Goal: Task Accomplishment & Management: Manage account settings

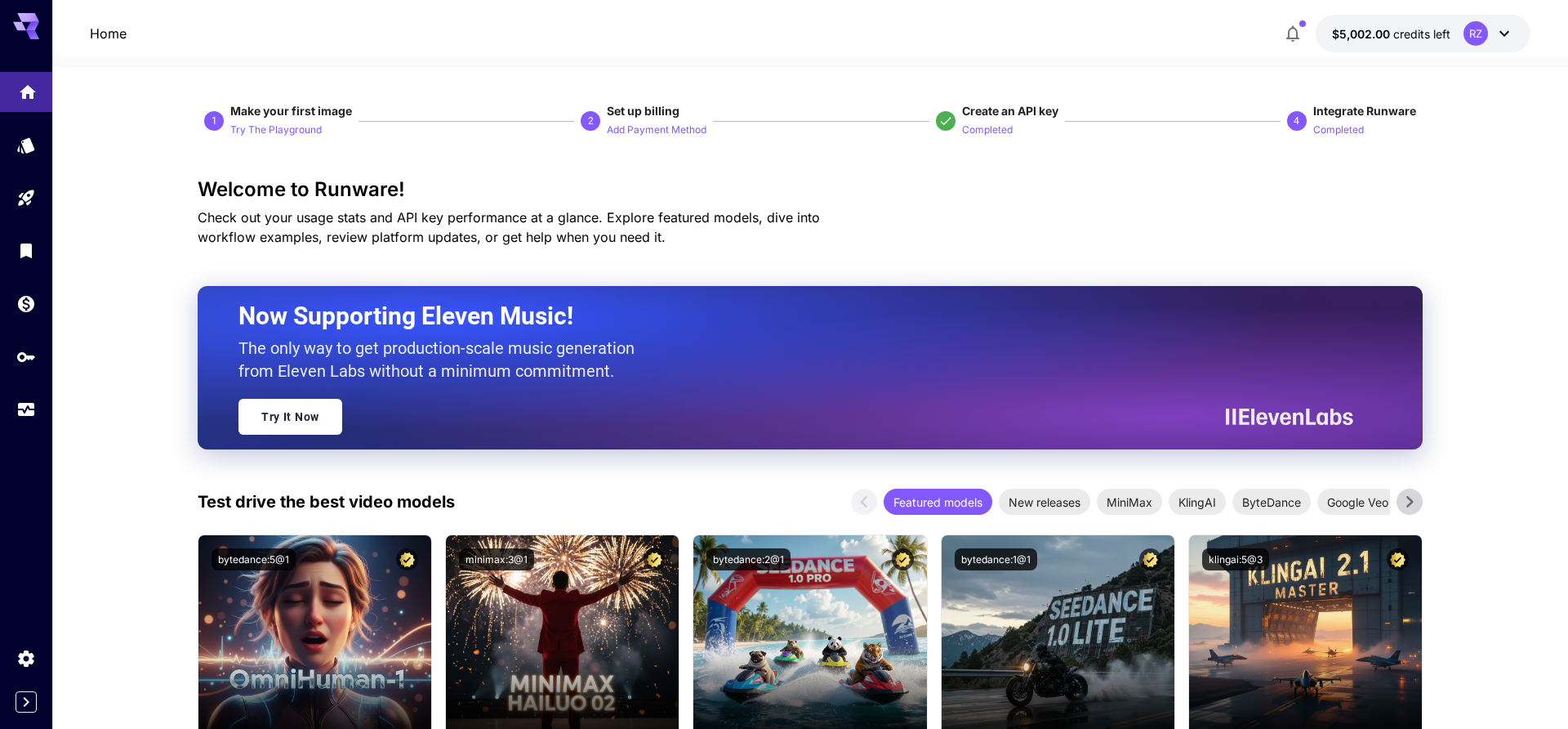
click at [22, 105] on link at bounding box center [25, 92] width 52 height 40
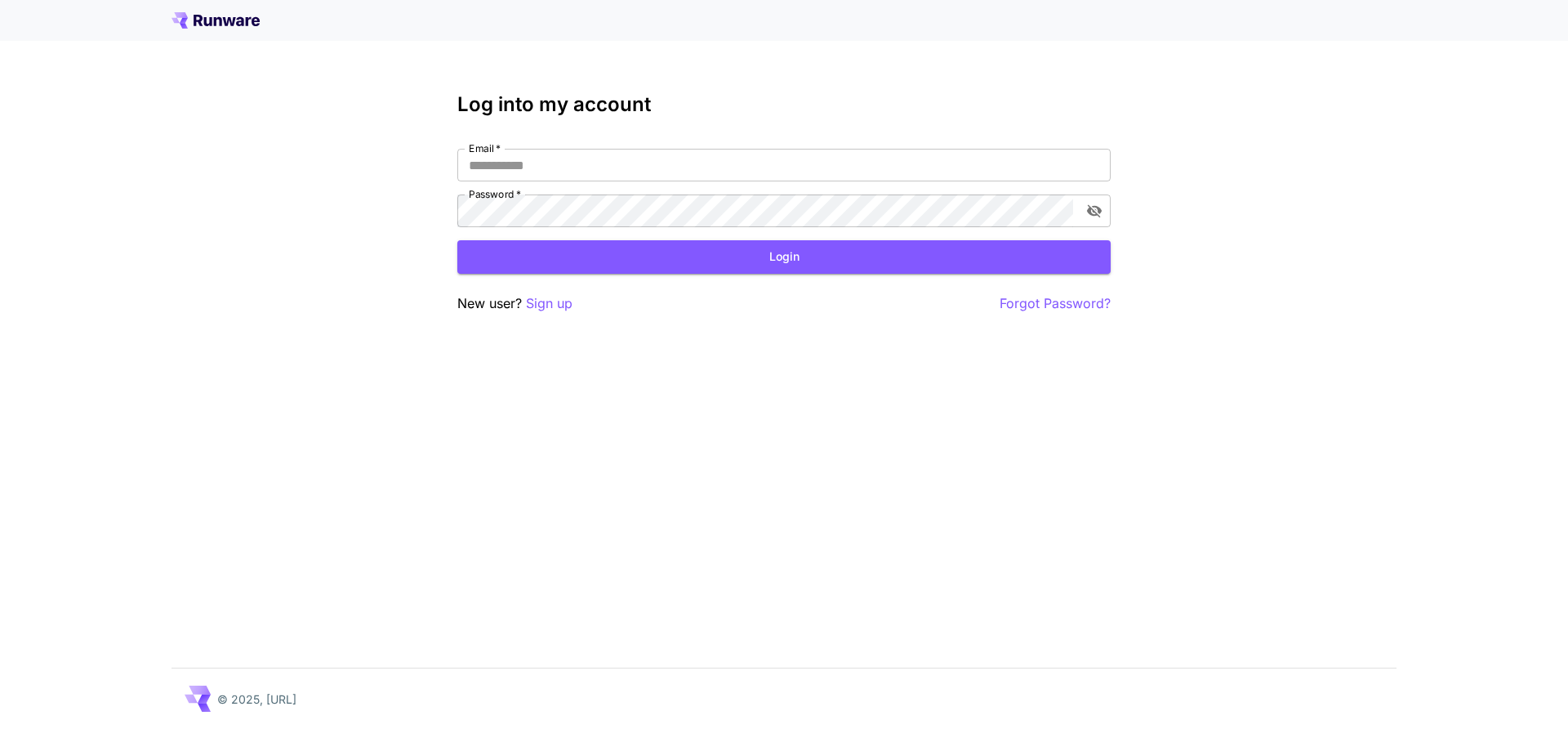
type input "**********"
click at [629, 261] on button "Login" at bounding box center [784, 257] width 654 height 33
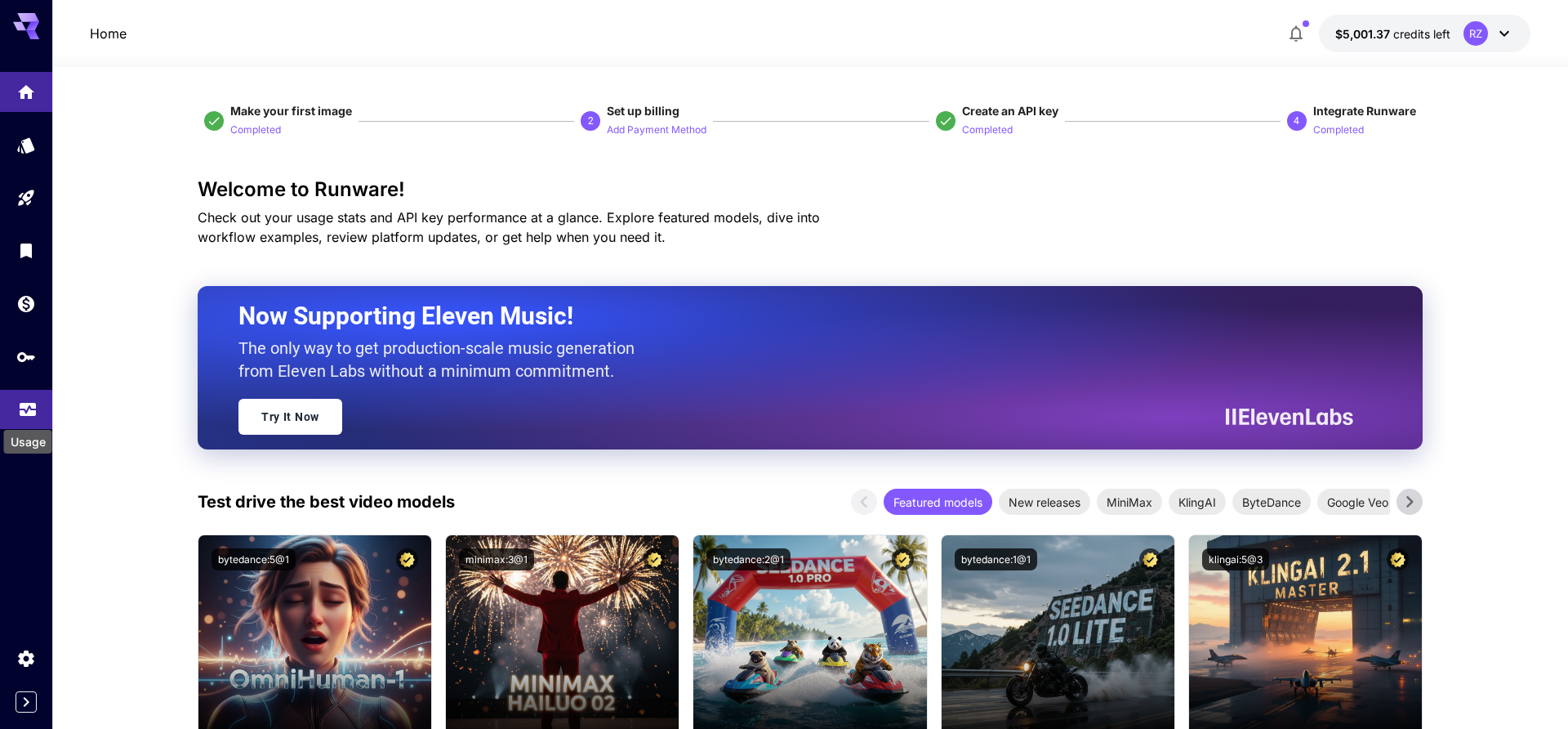
click at [32, 402] on icon "Usage" at bounding box center [27, 406] width 20 height 20
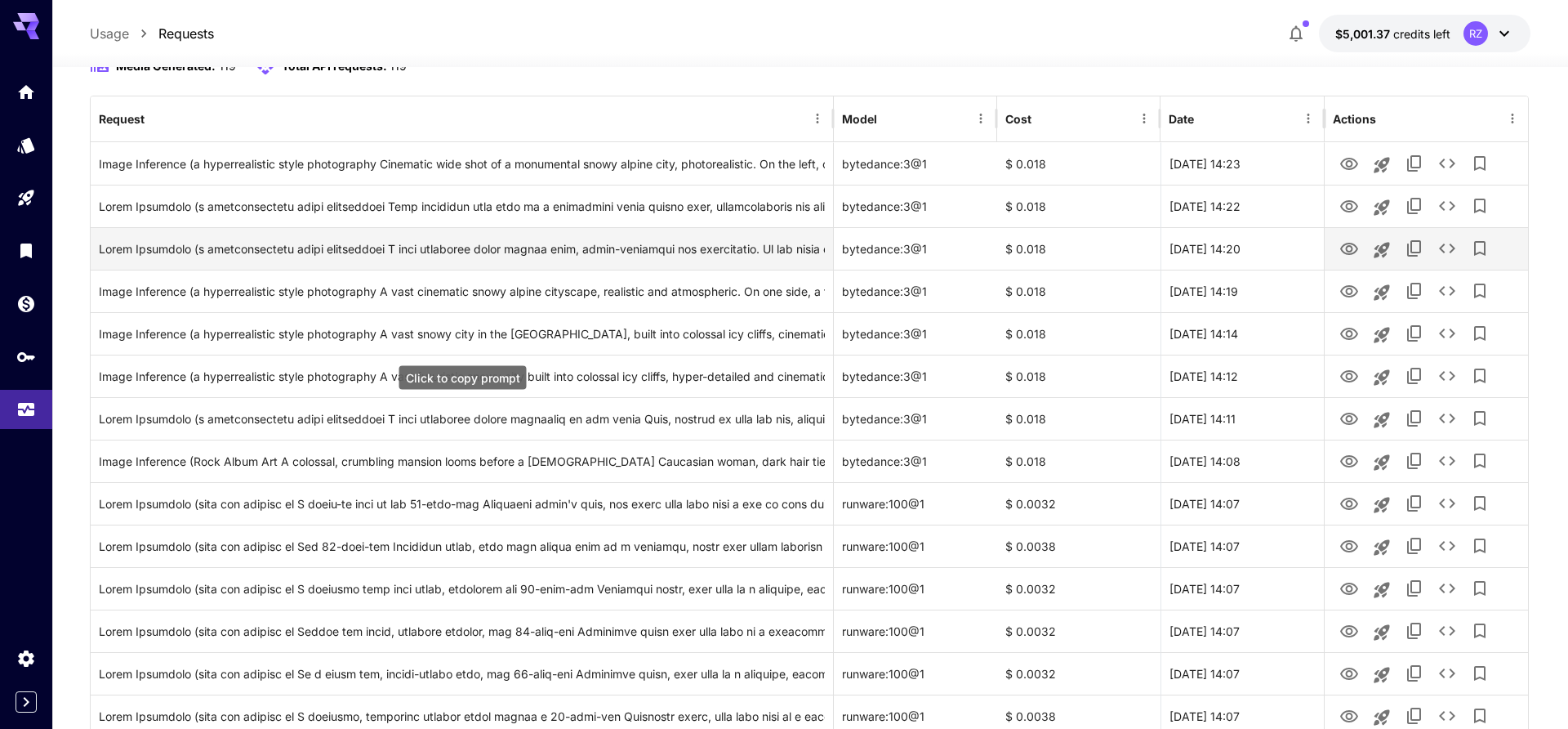
scroll to position [185, 0]
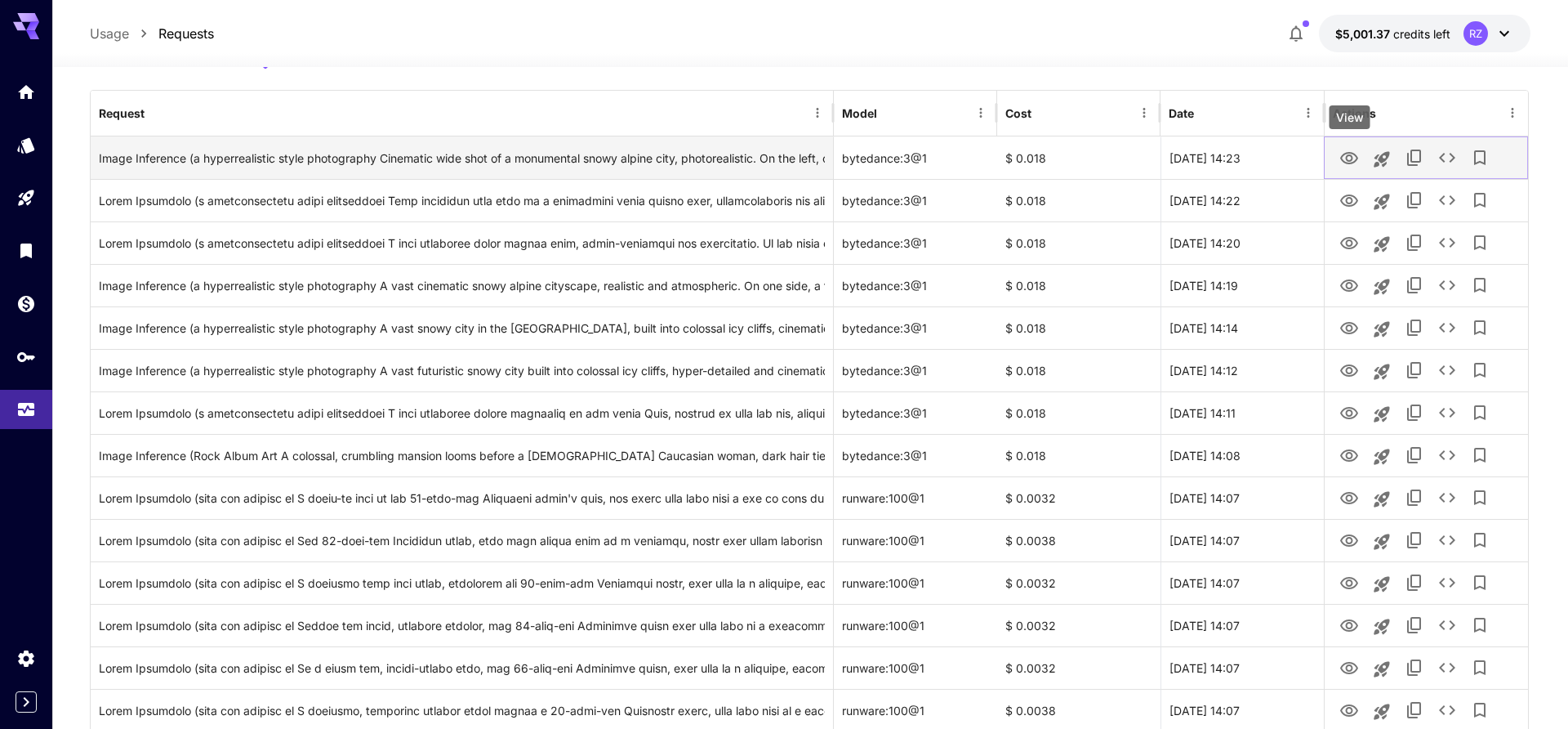
click at [1356, 156] on icon "View" at bounding box center [1349, 158] width 20 height 20
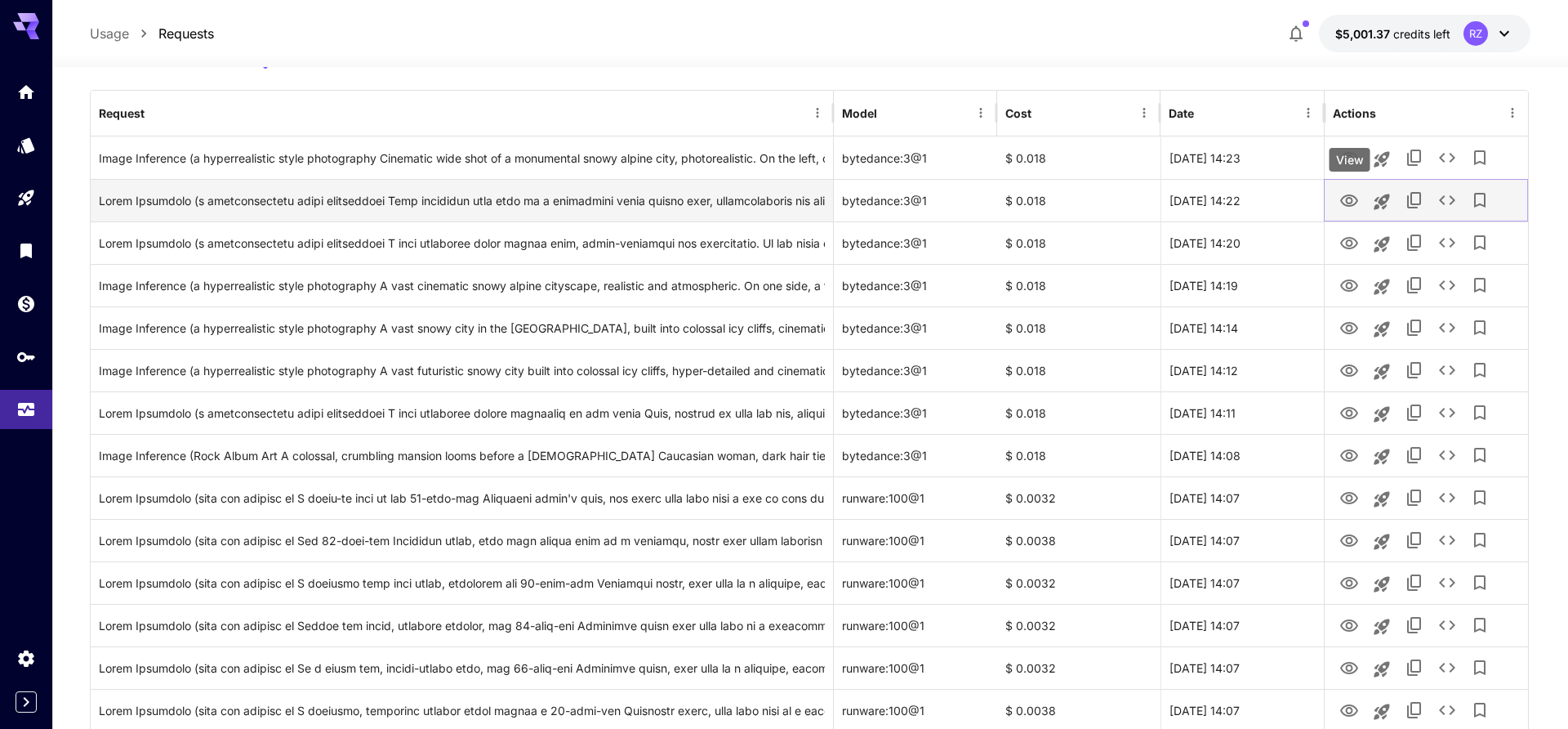
click at [1354, 200] on icon "View" at bounding box center [1349, 201] width 20 height 20
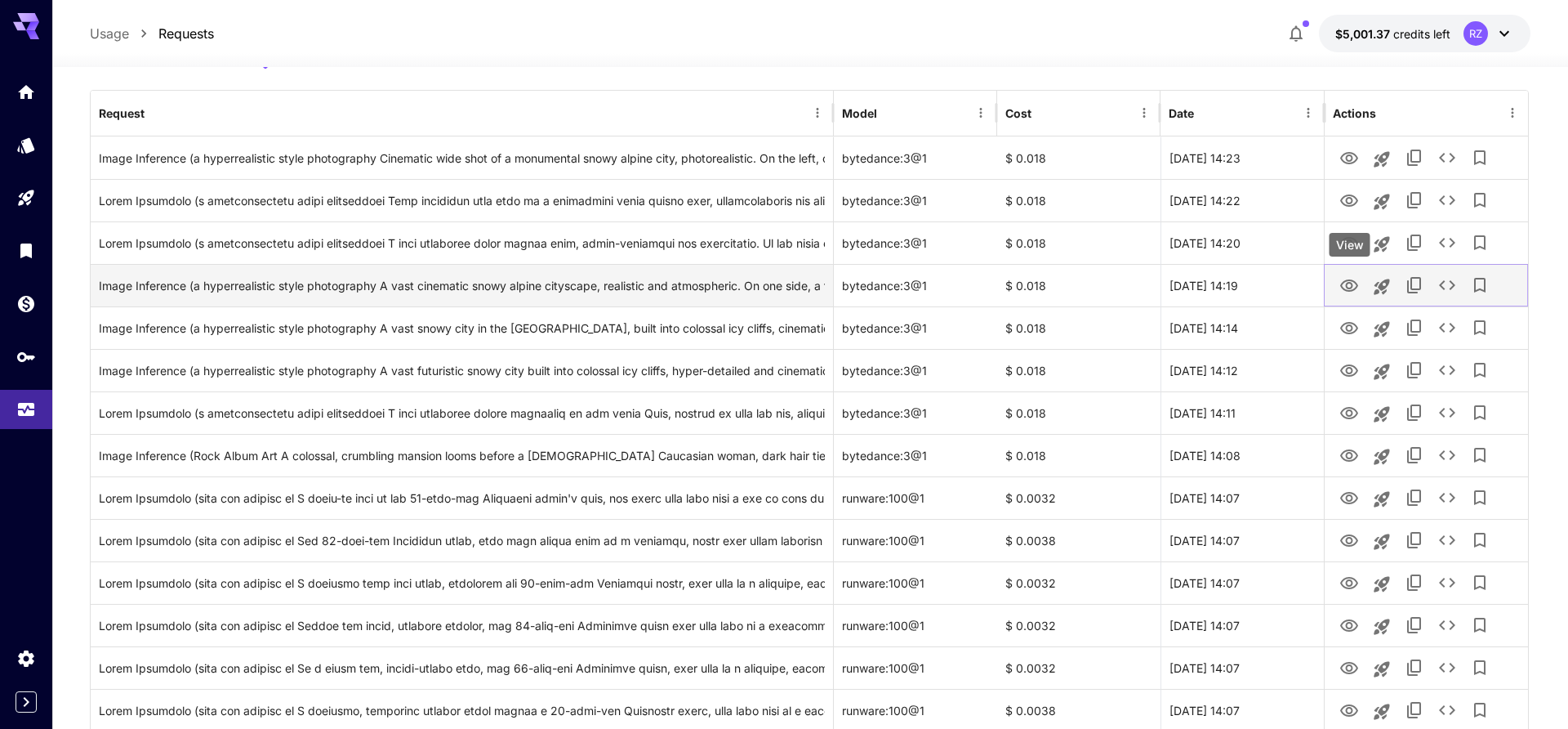
click at [1356, 280] on icon "View" at bounding box center [1349, 286] width 20 height 20
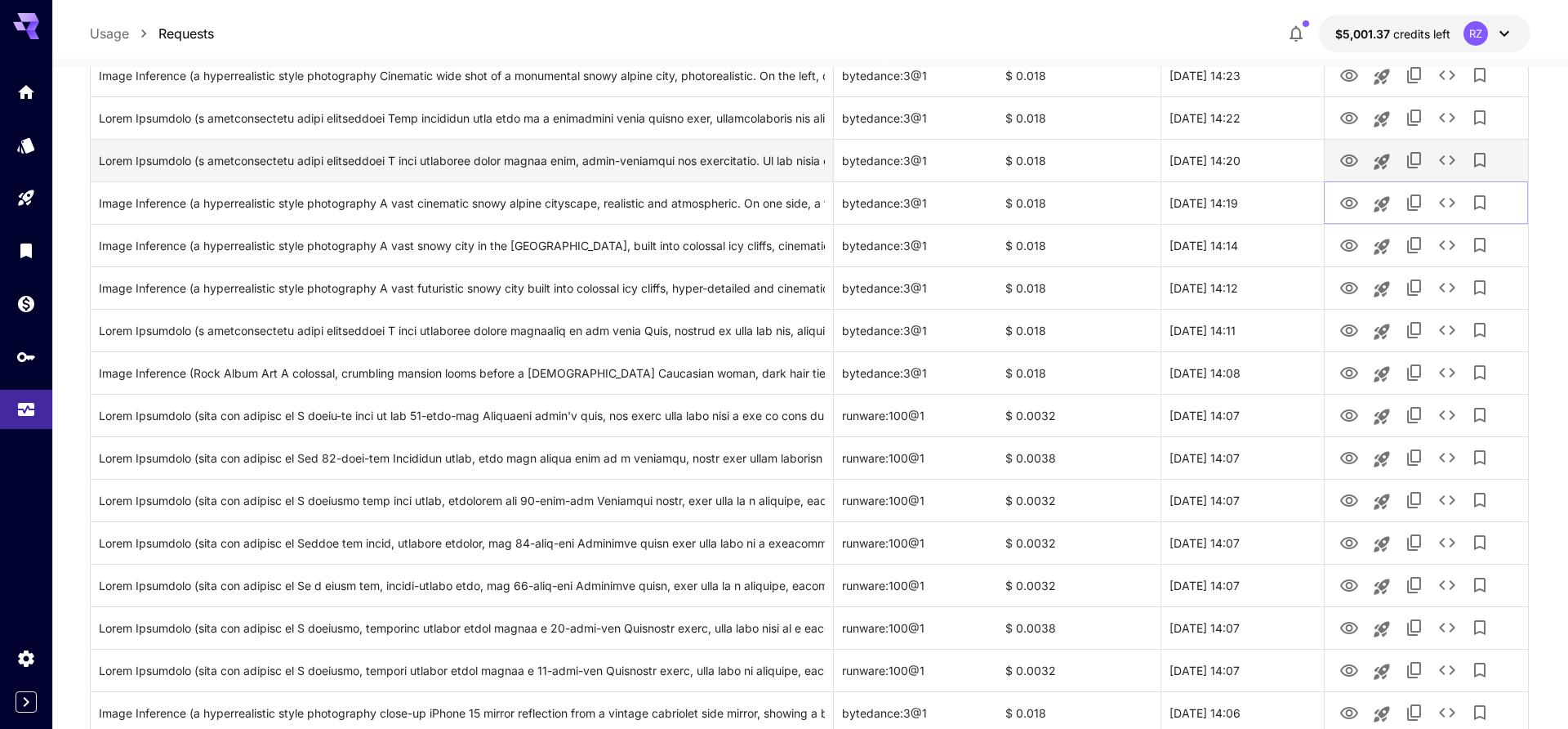
scroll to position [277, 0]
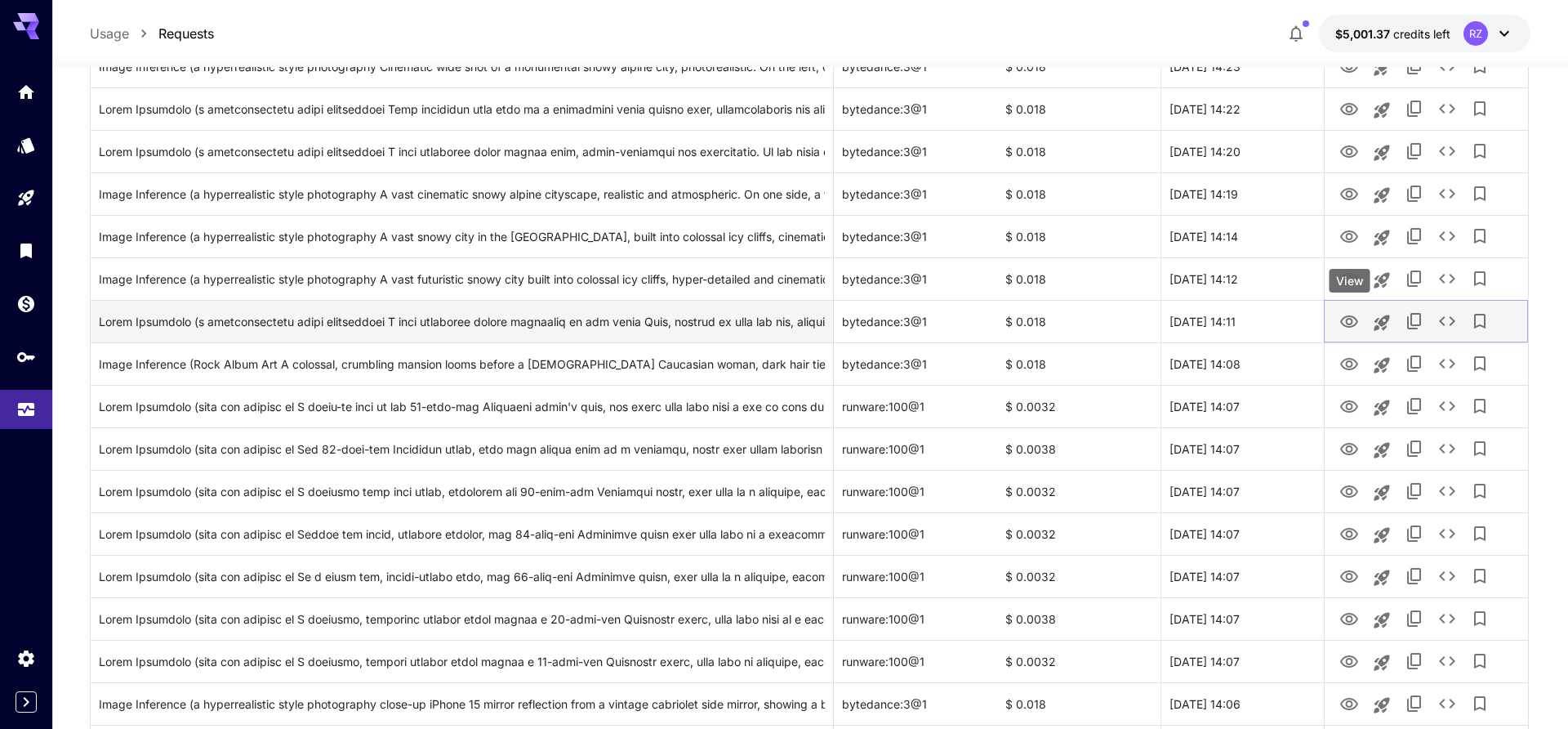
click at [1346, 326] on icon "View" at bounding box center [1349, 322] width 18 height 13
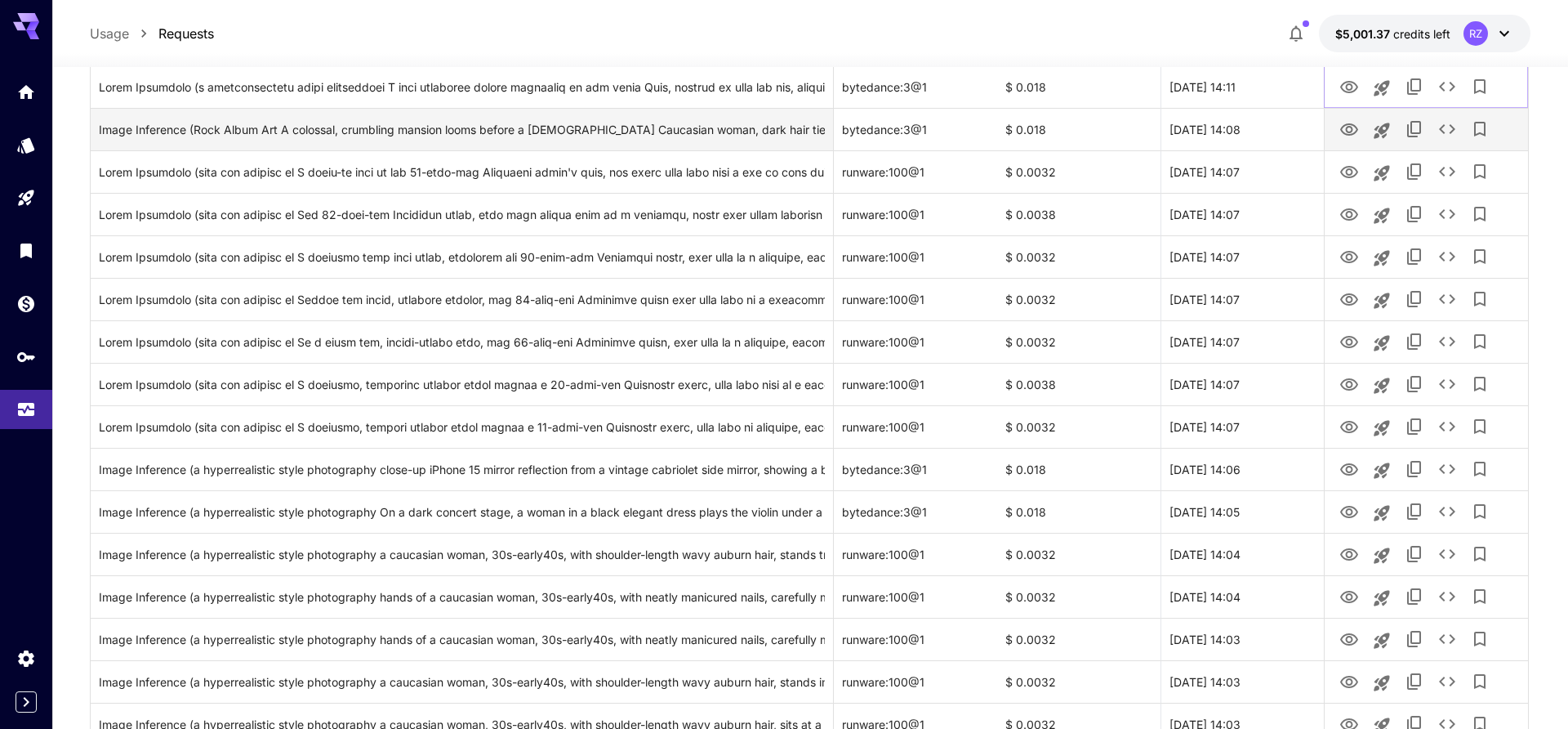
scroll to position [555, 0]
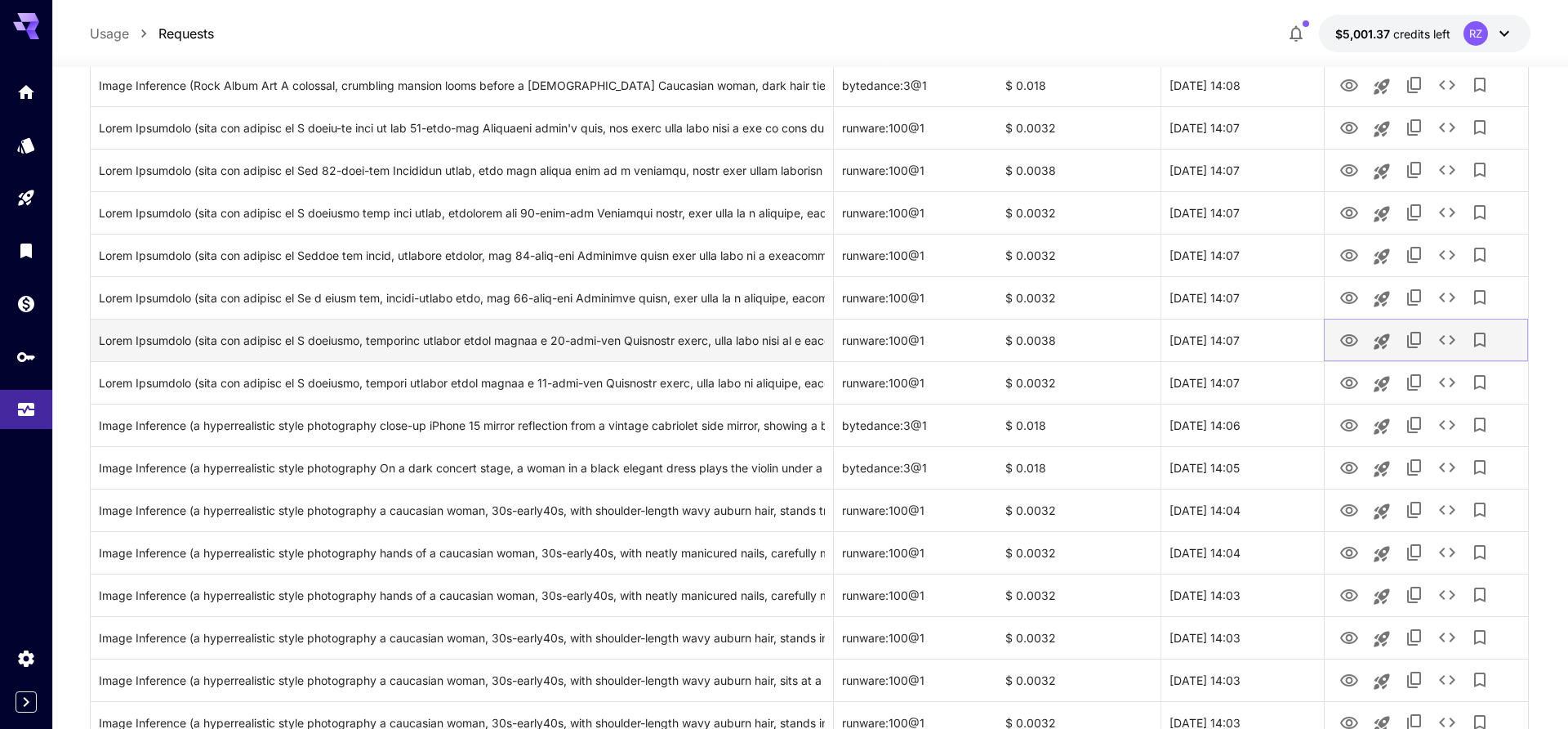
click at [1351, 341] on icon "View" at bounding box center [1349, 340] width 18 height 13
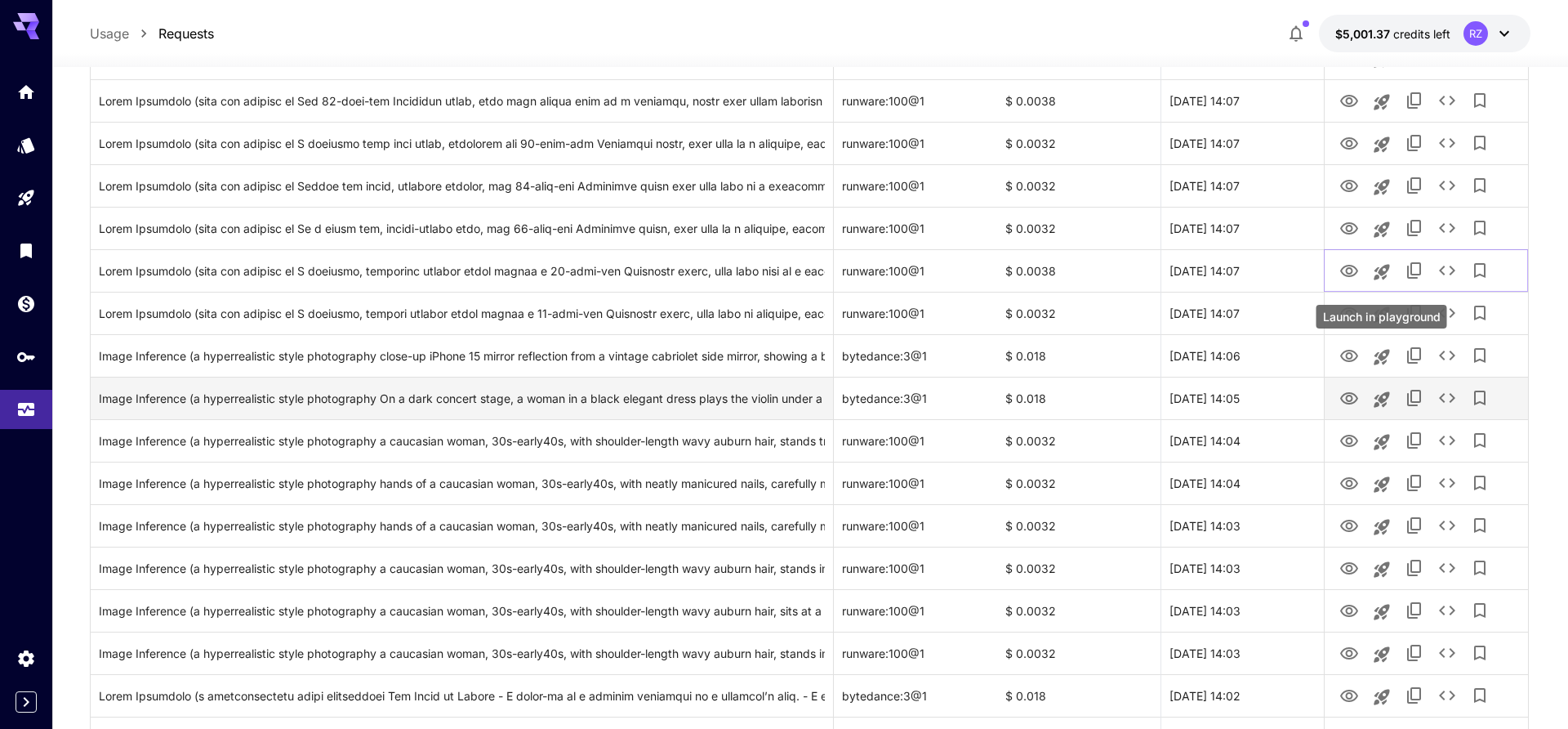
scroll to position [632, 0]
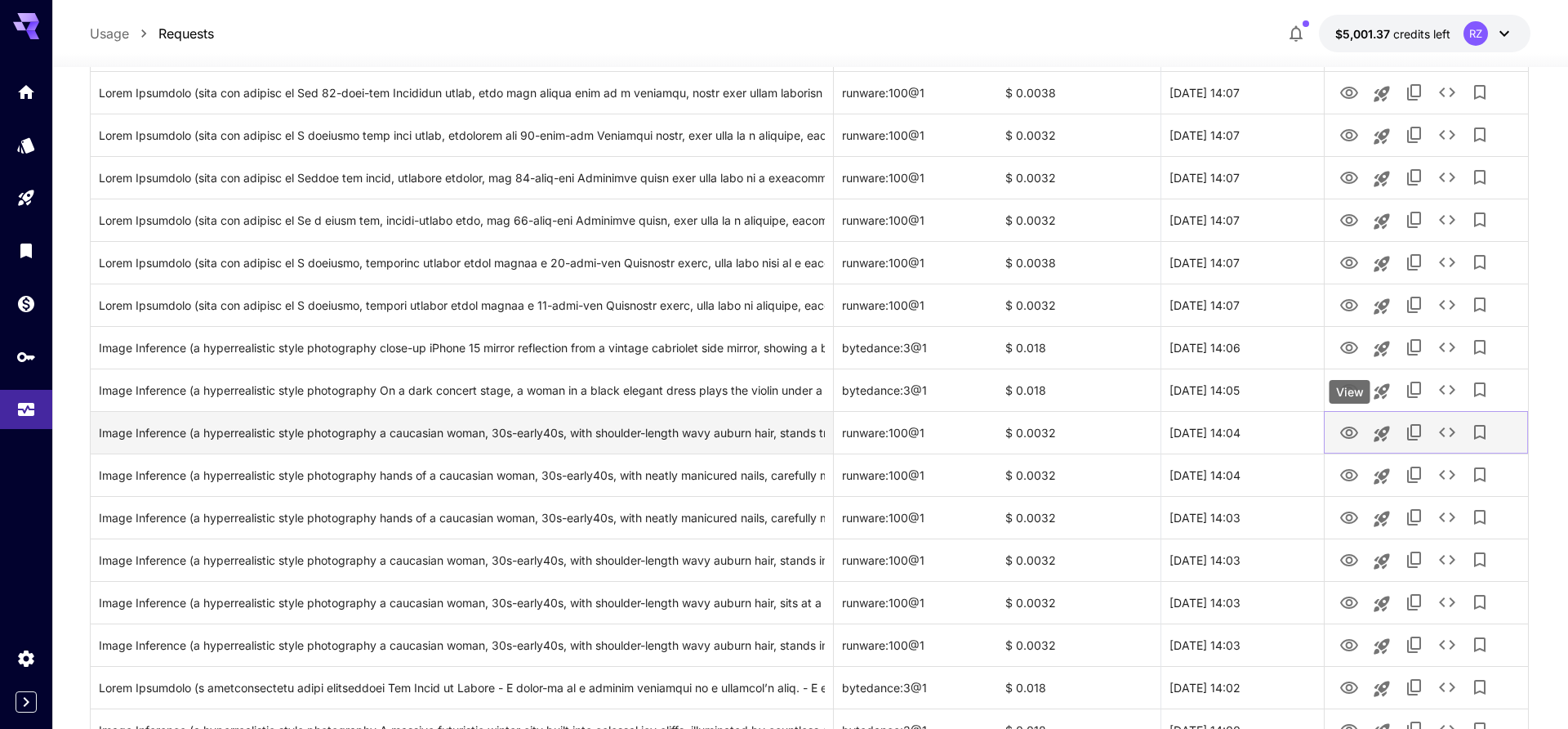
click at [1349, 431] on icon "View" at bounding box center [1349, 433] width 20 height 20
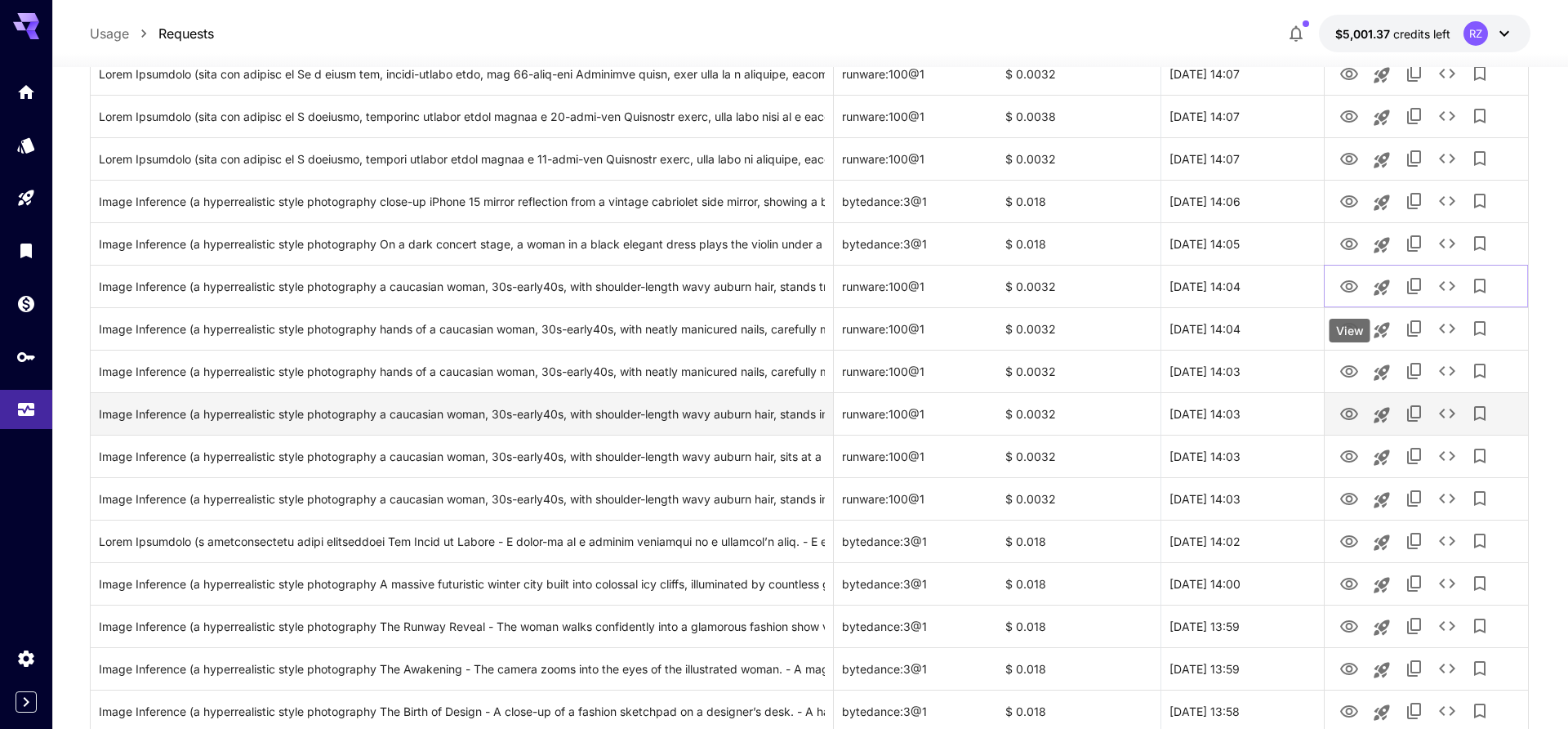
scroll to position [781, 0]
click at [1351, 407] on icon "View" at bounding box center [1349, 411] width 20 height 20
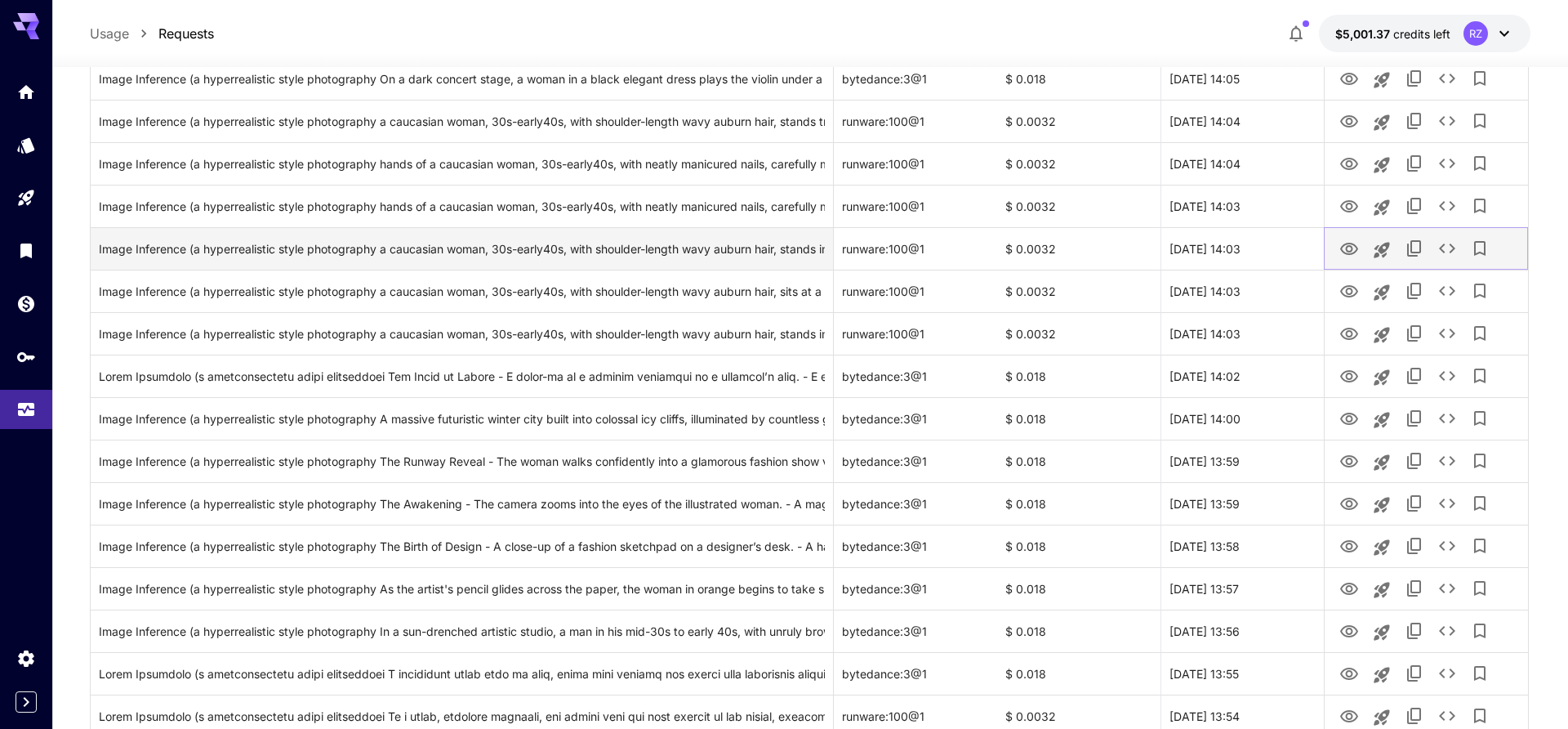
scroll to position [951, 0]
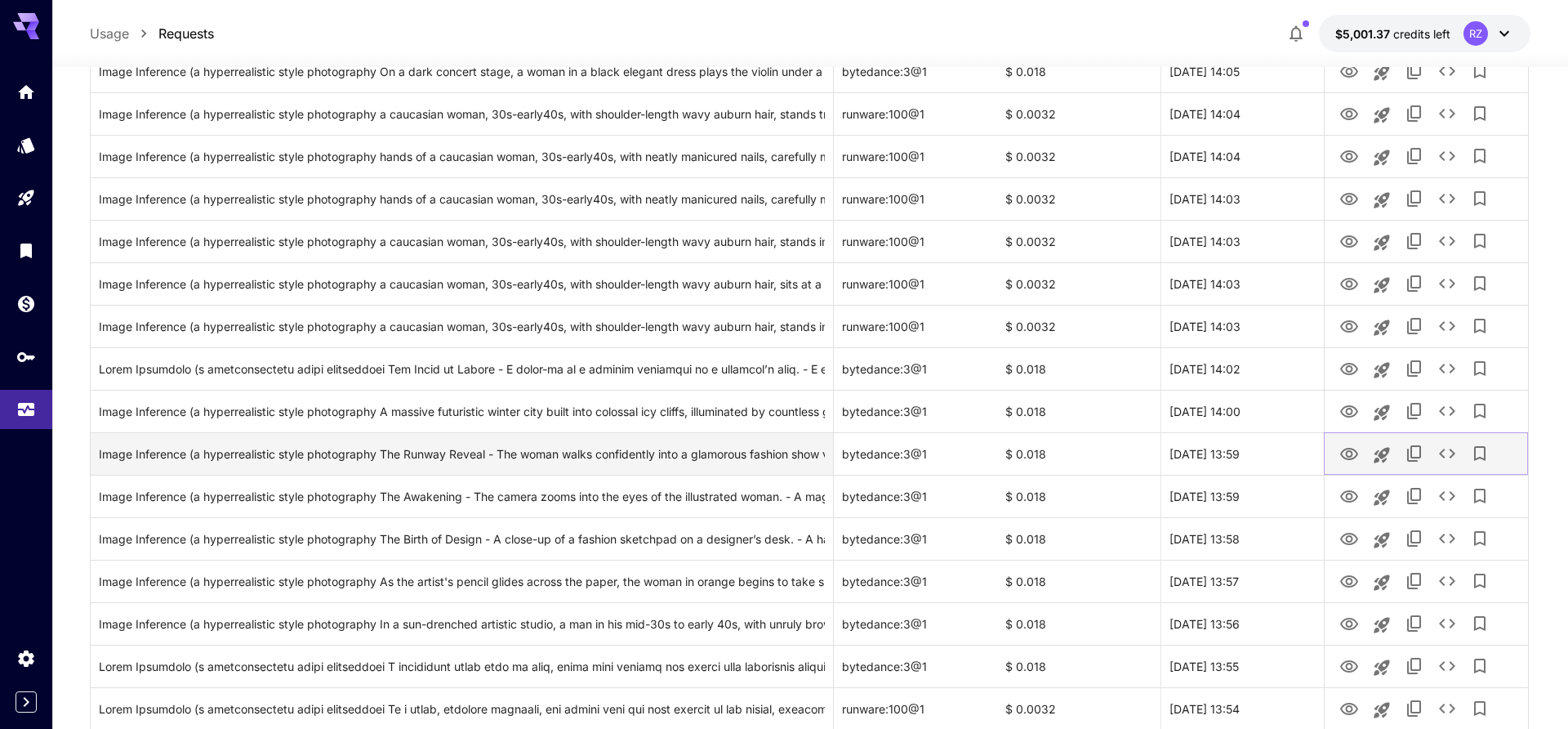
click at [1337, 450] on button "View" at bounding box center [1348, 452] width 32 height 33
click at [1352, 462] on icon "View" at bounding box center [1349, 454] width 20 height 20
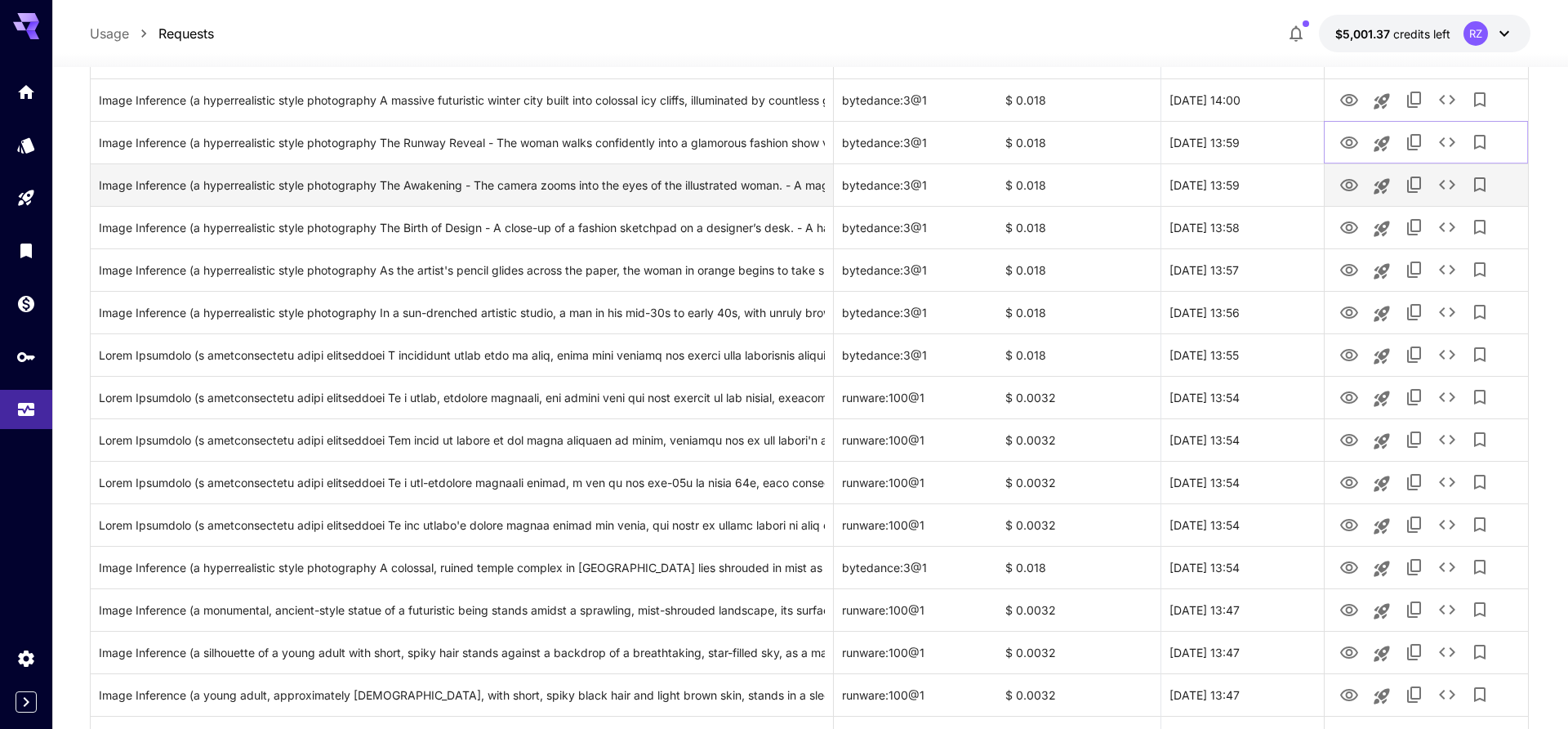
scroll to position [1271, 0]
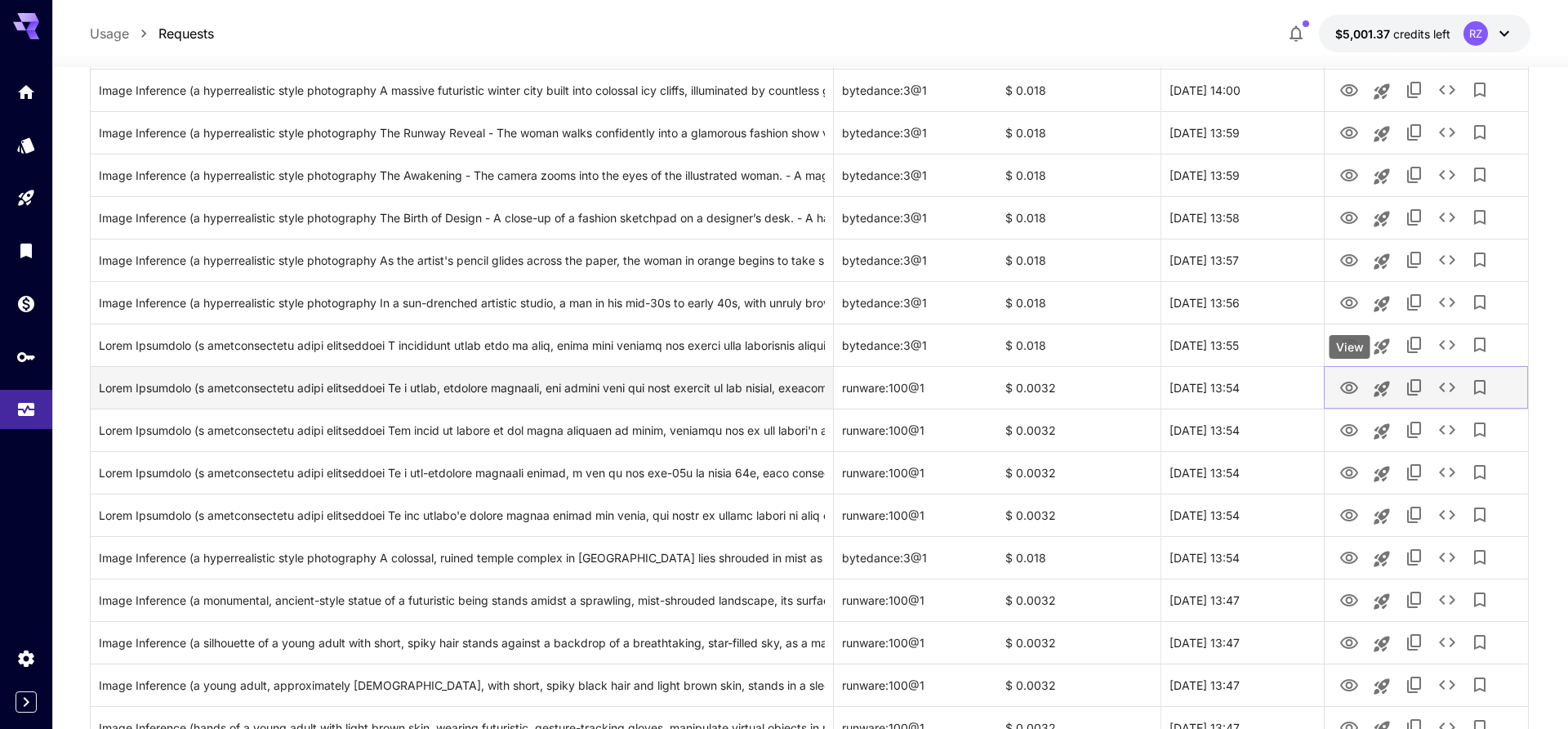
click at [1342, 390] on icon "View" at bounding box center [1349, 387] width 18 height 13
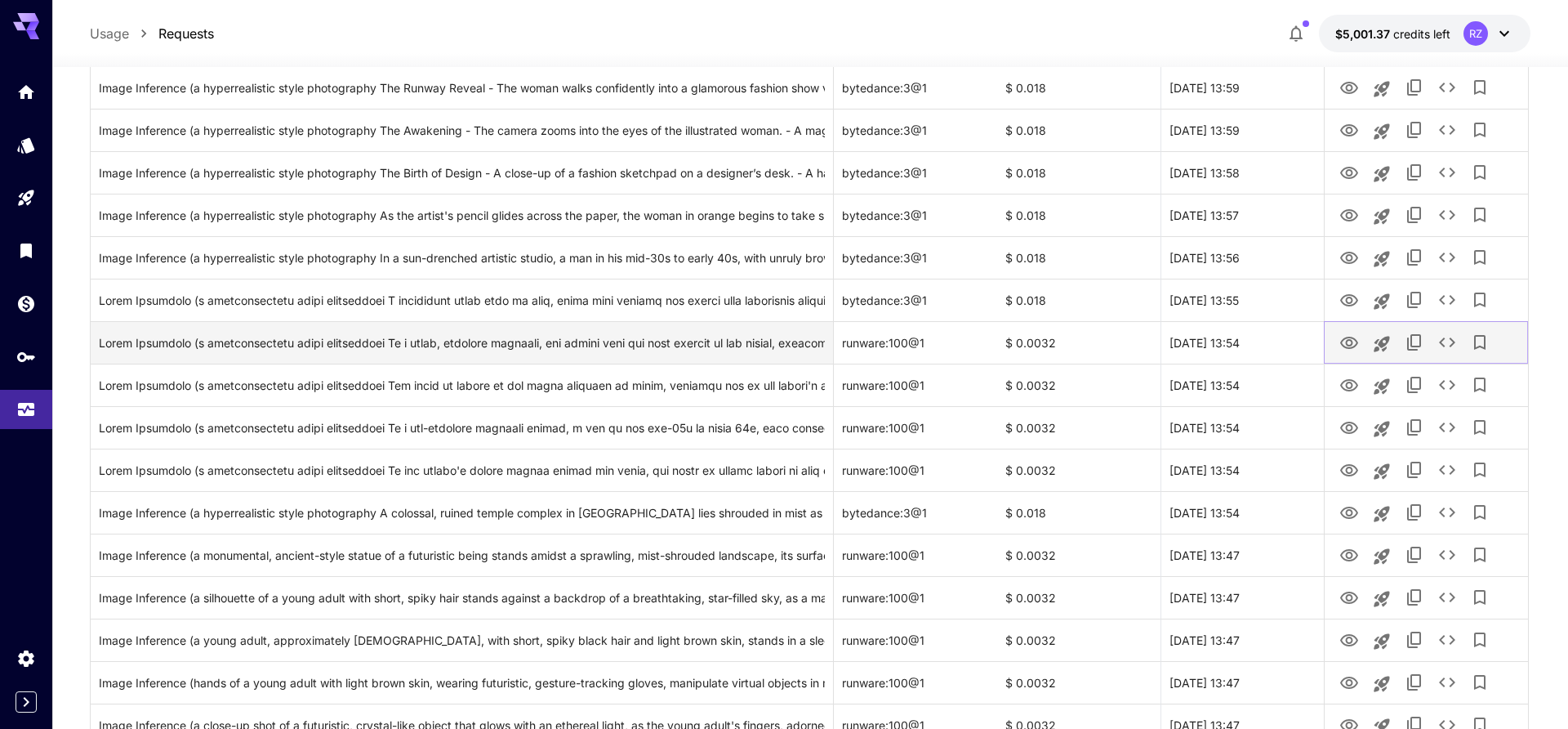
scroll to position [1321, 0]
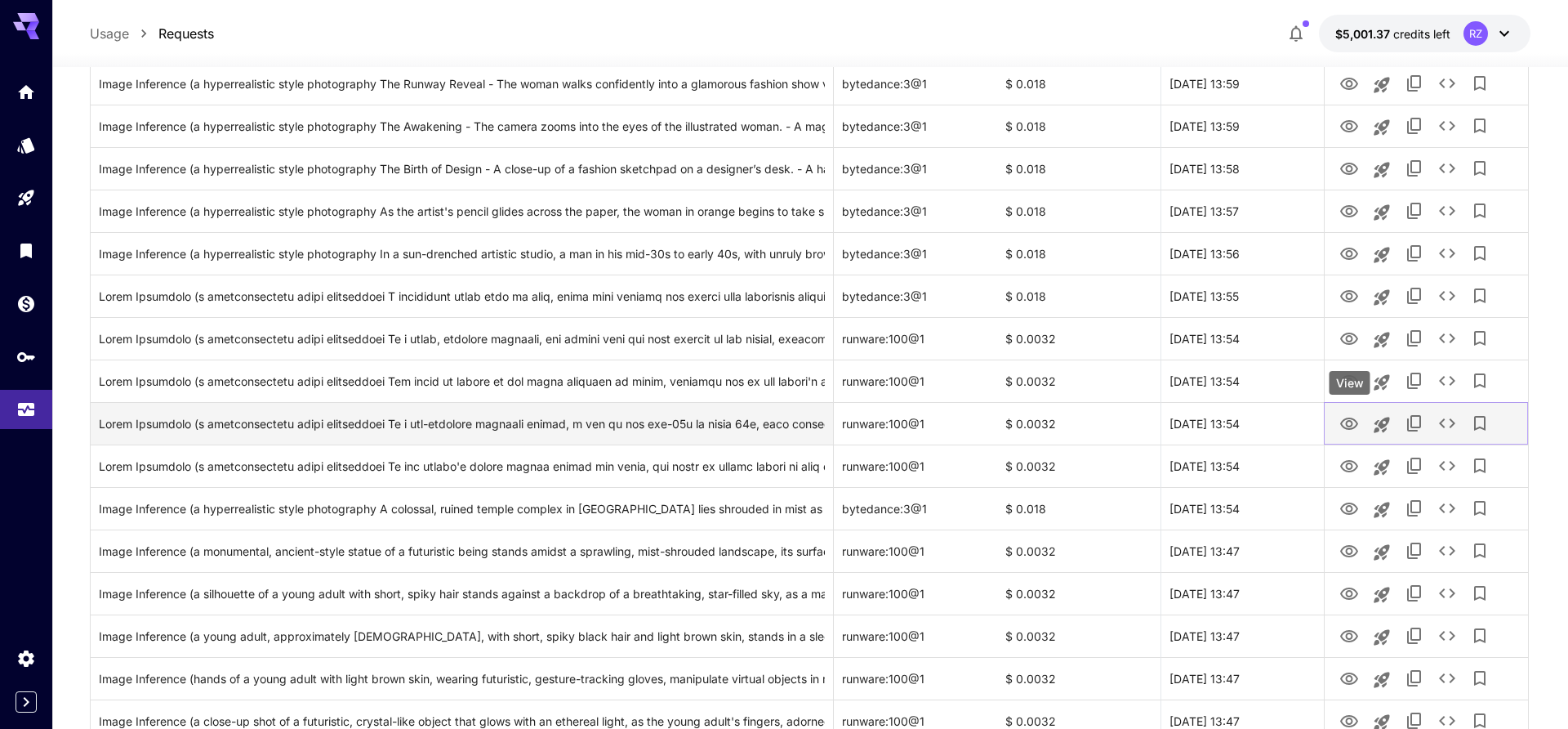
click at [1346, 423] on icon "View" at bounding box center [1349, 423] width 18 height 13
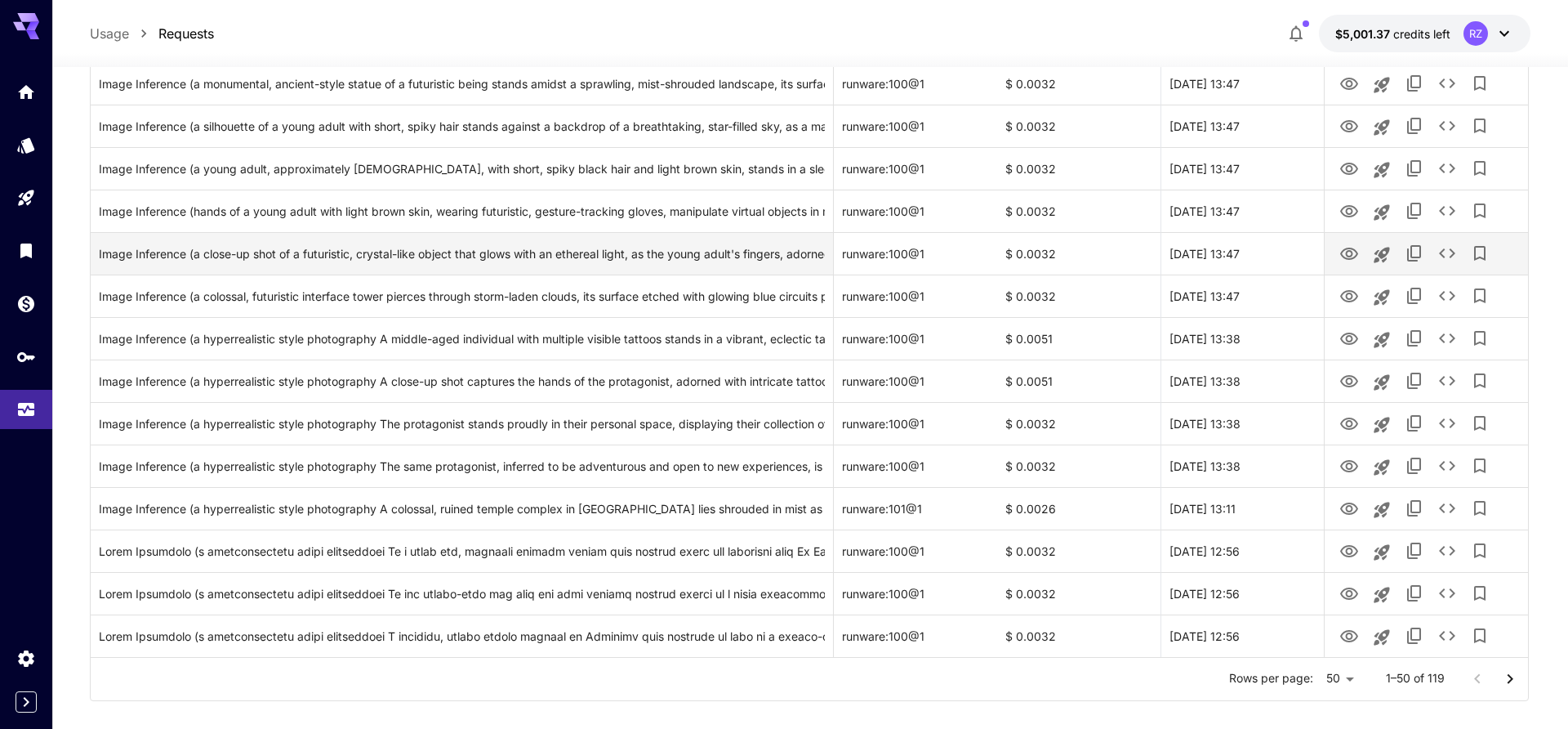
scroll to position [1809, 0]
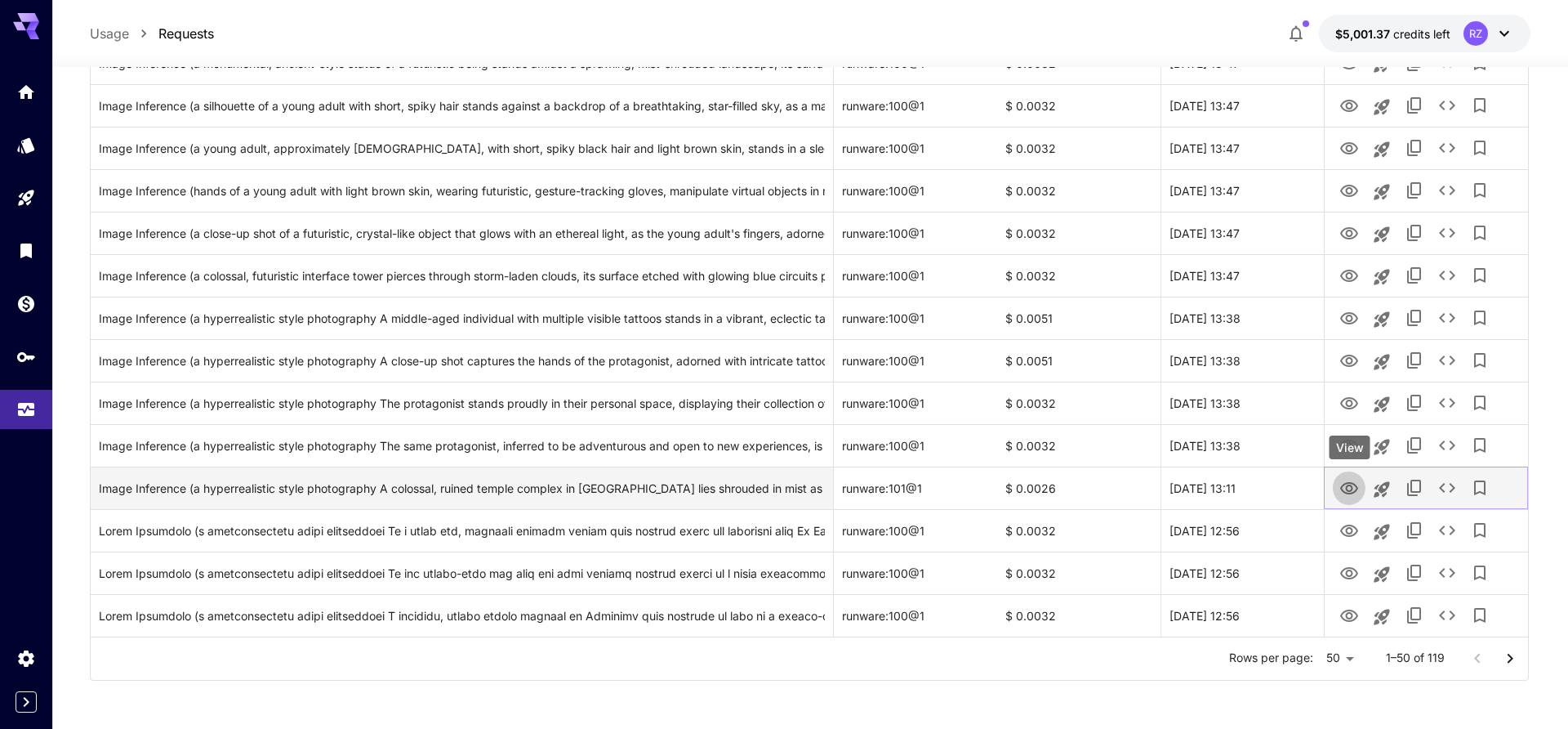
click at [1348, 491] on icon "View" at bounding box center [1349, 489] width 20 height 20
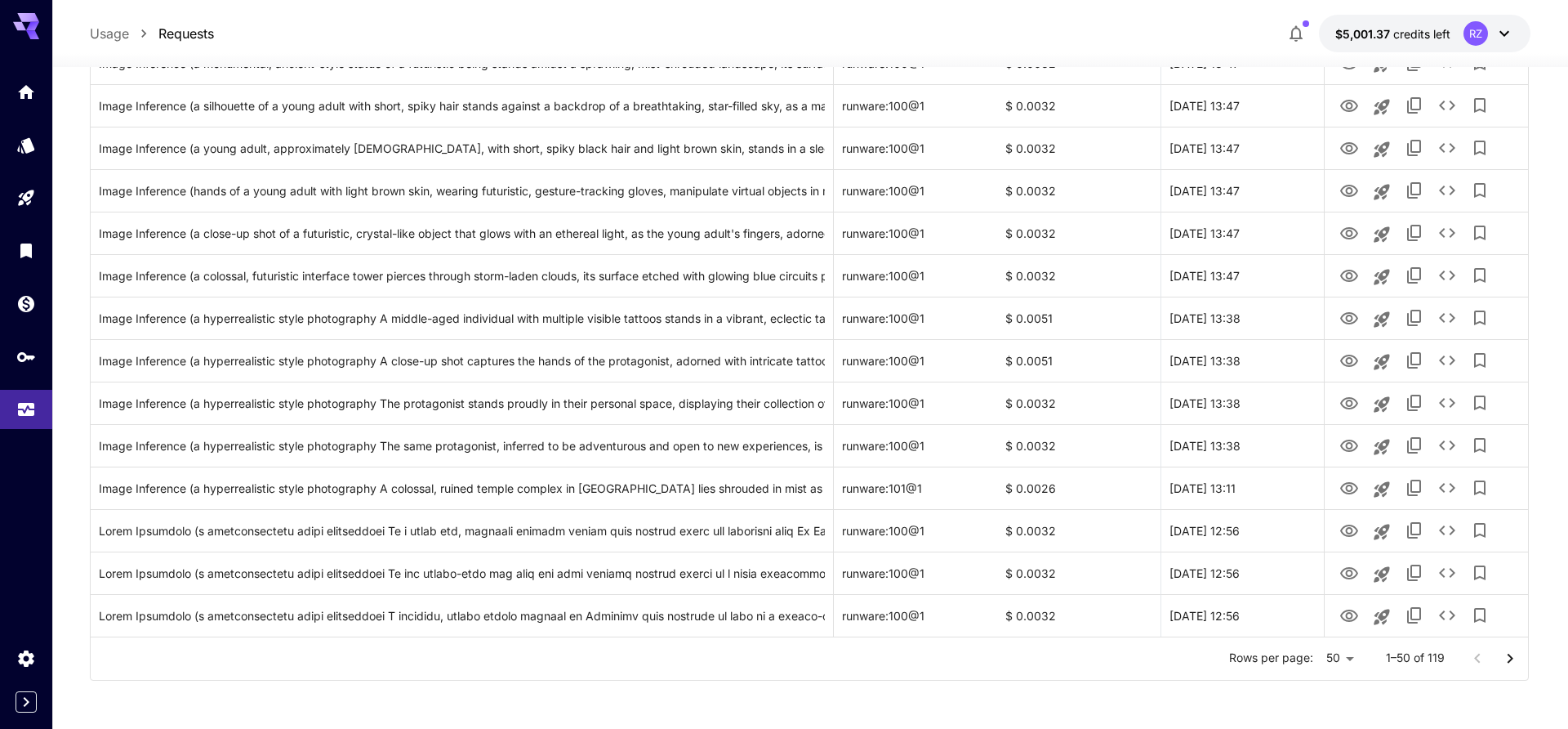
click at [1514, 656] on icon "Go to next page" at bounding box center [1510, 659] width 20 height 20
click at [1480, 650] on icon "Go to previous page" at bounding box center [1477, 659] width 20 height 20
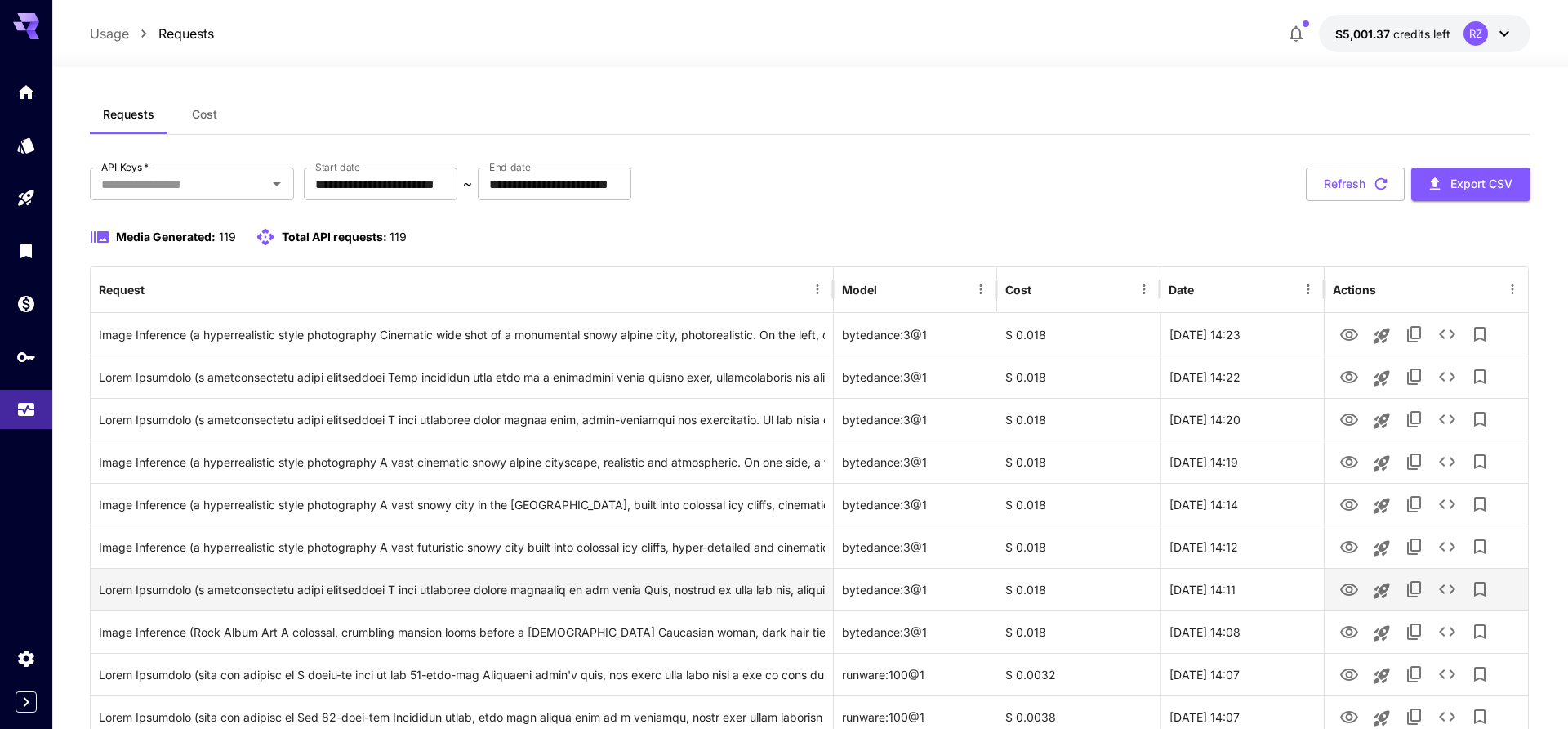
scroll to position [9, 0]
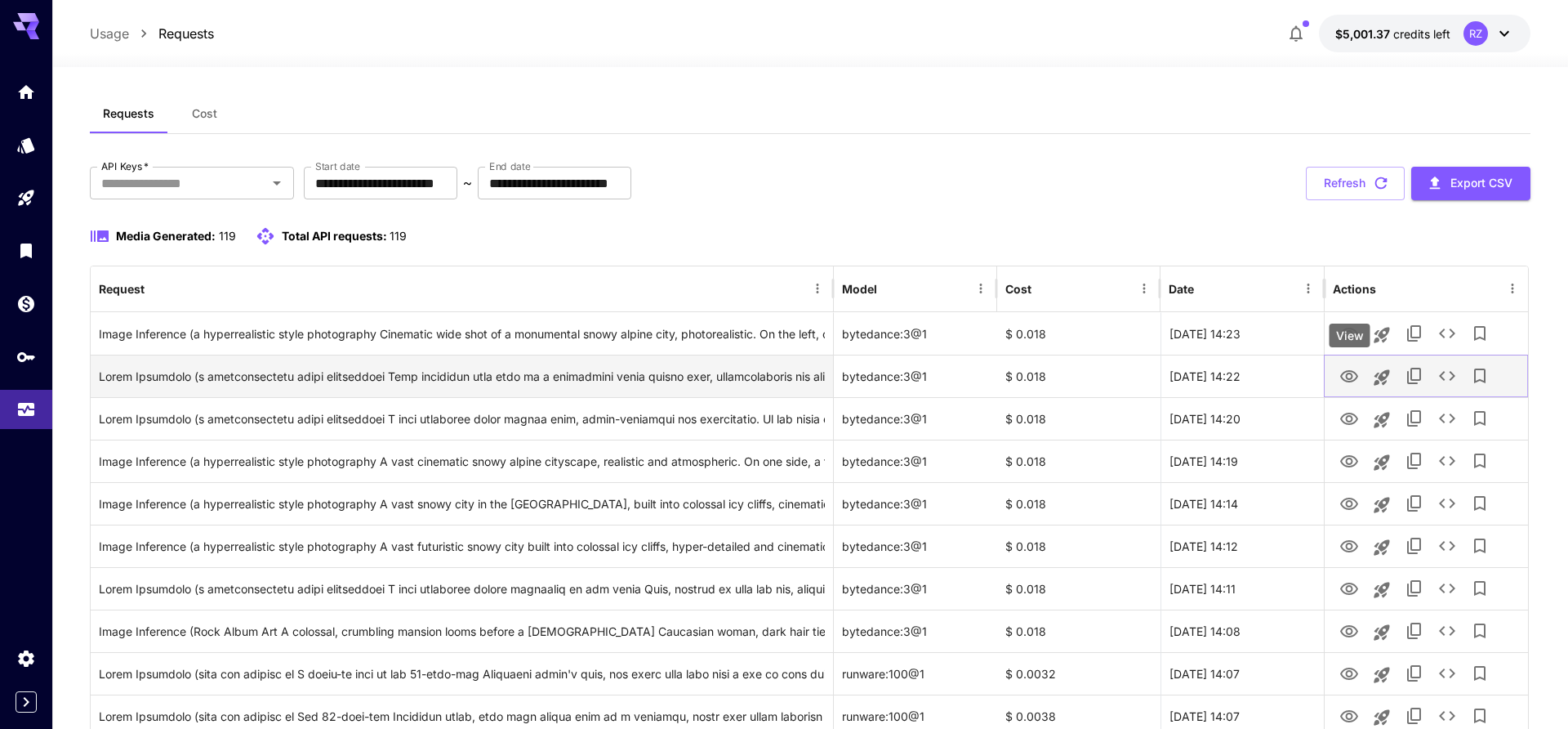
click at [1342, 381] on icon "View" at bounding box center [1349, 376] width 20 height 20
click at [666, 371] on div "Click to copy prompt" at bounding box center [461, 376] width 725 height 42
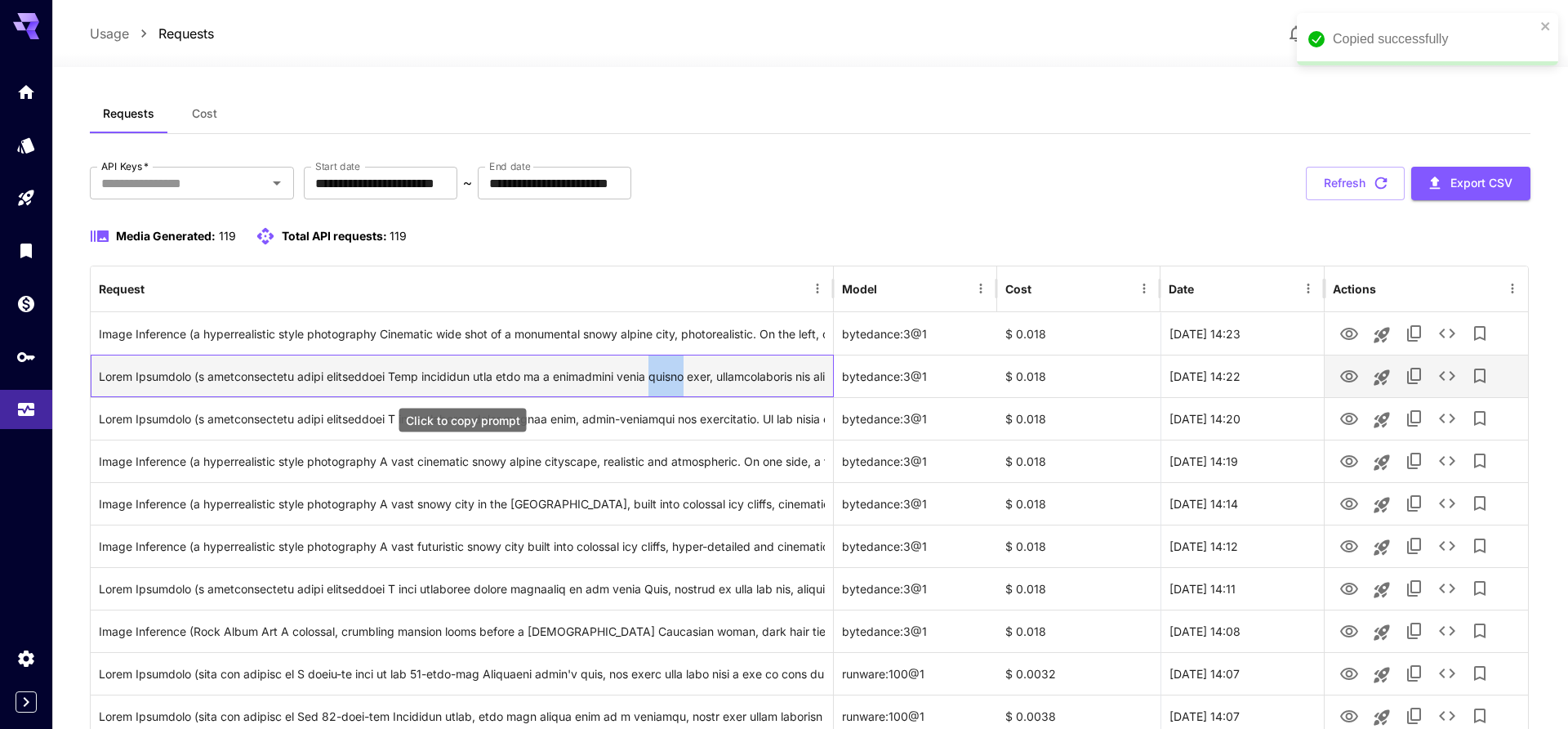
click at [666, 371] on div "Click to copy prompt" at bounding box center [461, 376] width 725 height 42
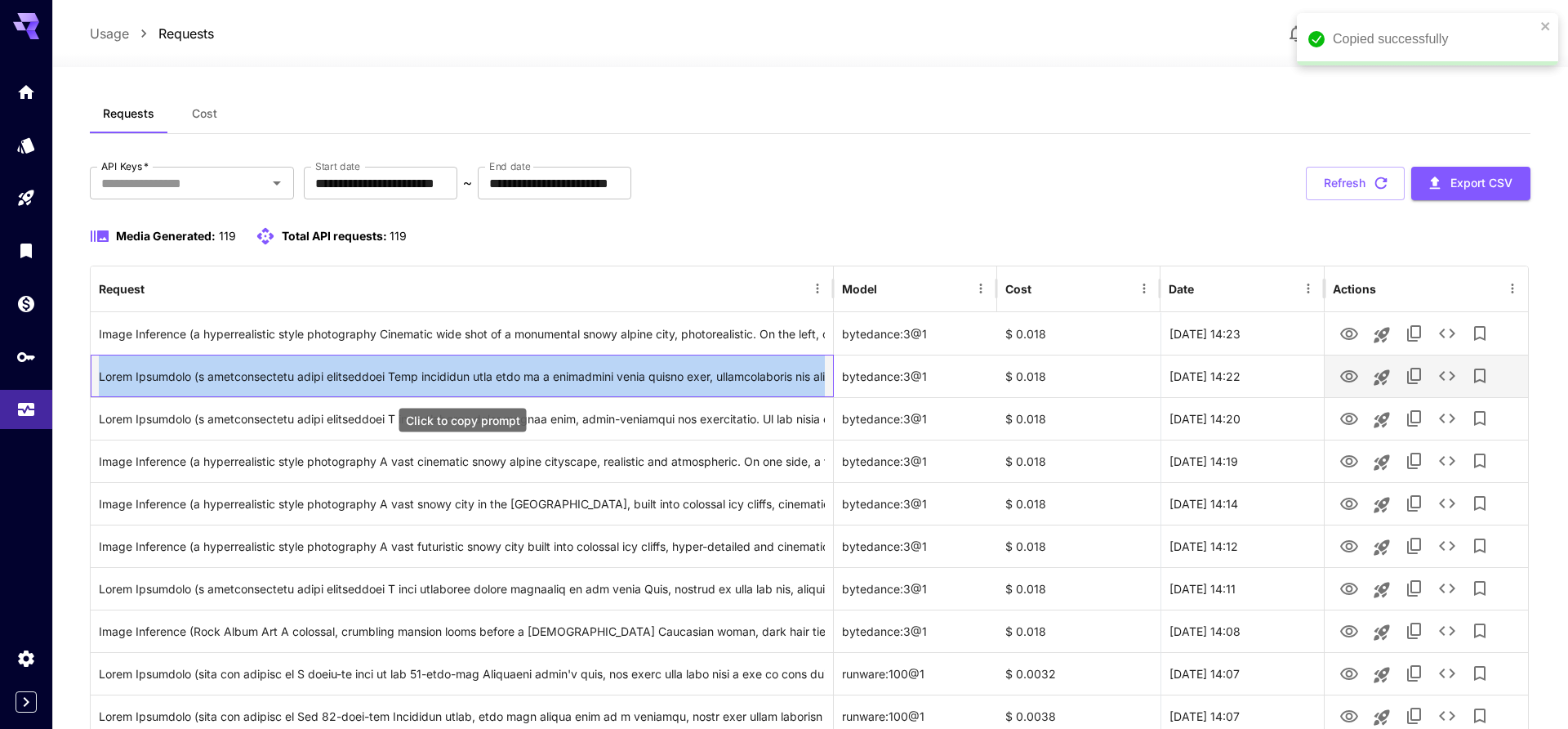
click at [666, 371] on div "Click to copy prompt" at bounding box center [461, 376] width 725 height 42
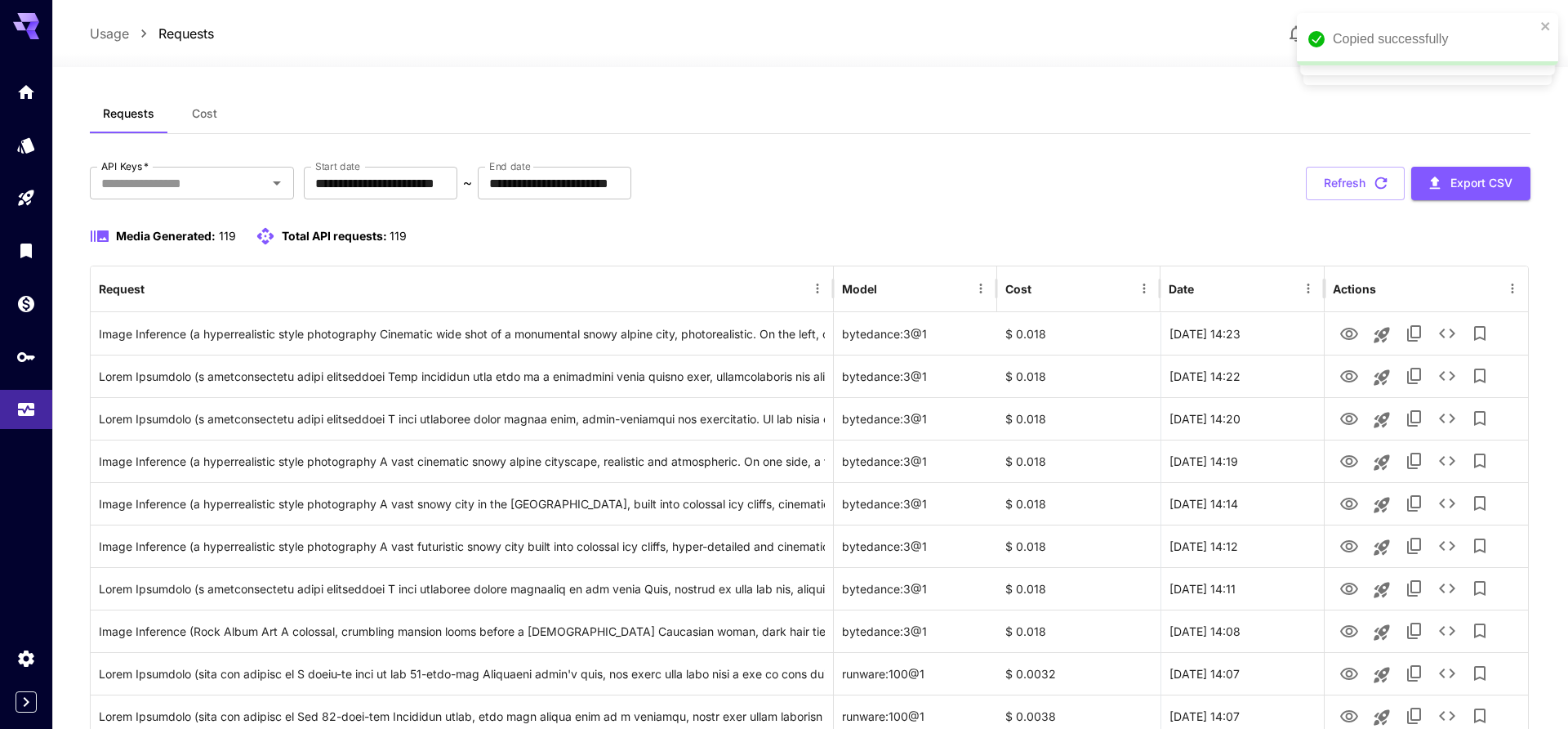
click at [696, 107] on div "Requests Cost" at bounding box center [810, 113] width 1440 height 40
